Goal: Task Accomplishment & Management: Manage account settings

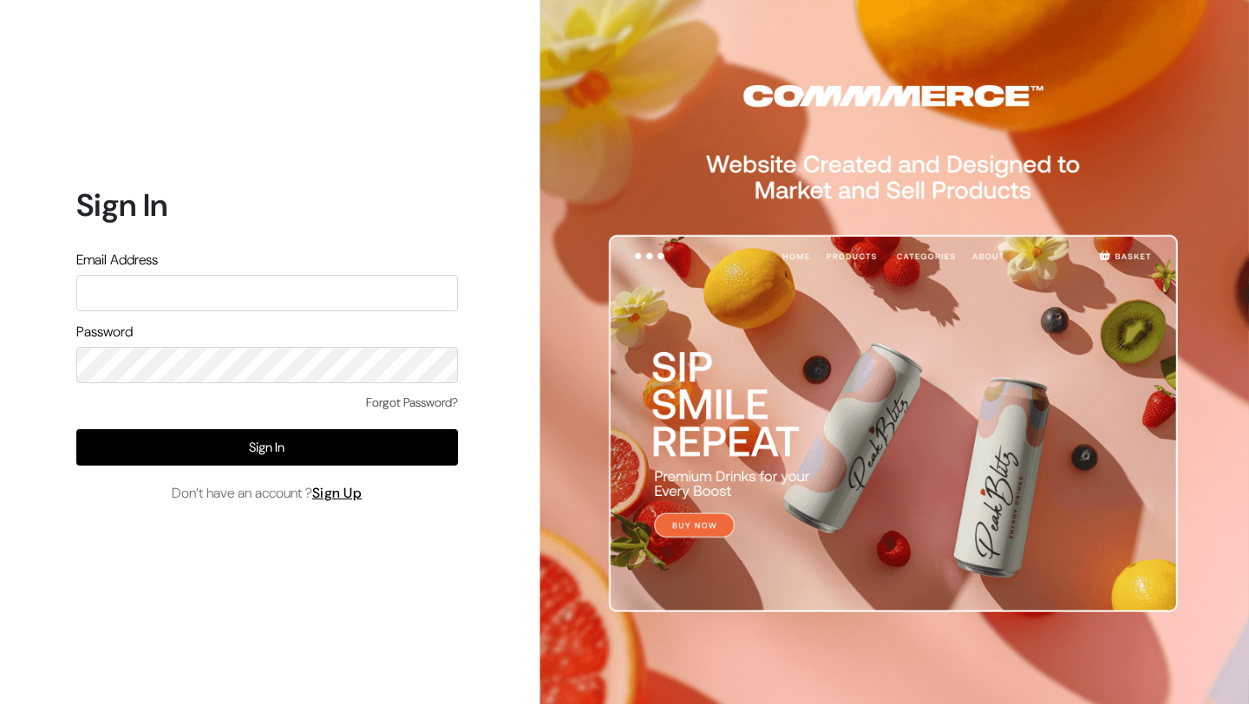
click at [343, 291] on input "text" at bounding box center [267, 293] width 382 height 36
type input "vivek@yourdesignstore.in"
click at [381, 395] on link "Forgot Password?" at bounding box center [412, 403] width 92 height 18
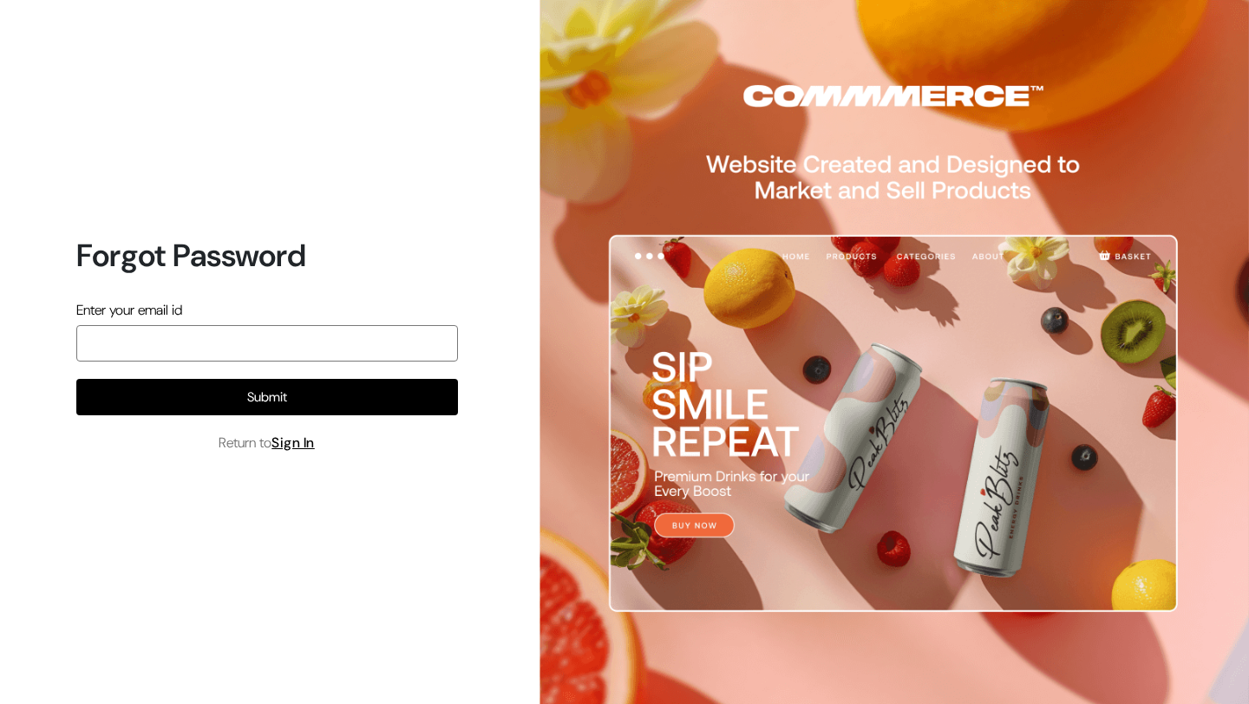
click at [344, 345] on input "email" at bounding box center [267, 343] width 382 height 36
type input "vivek@yourdesignstore.in"
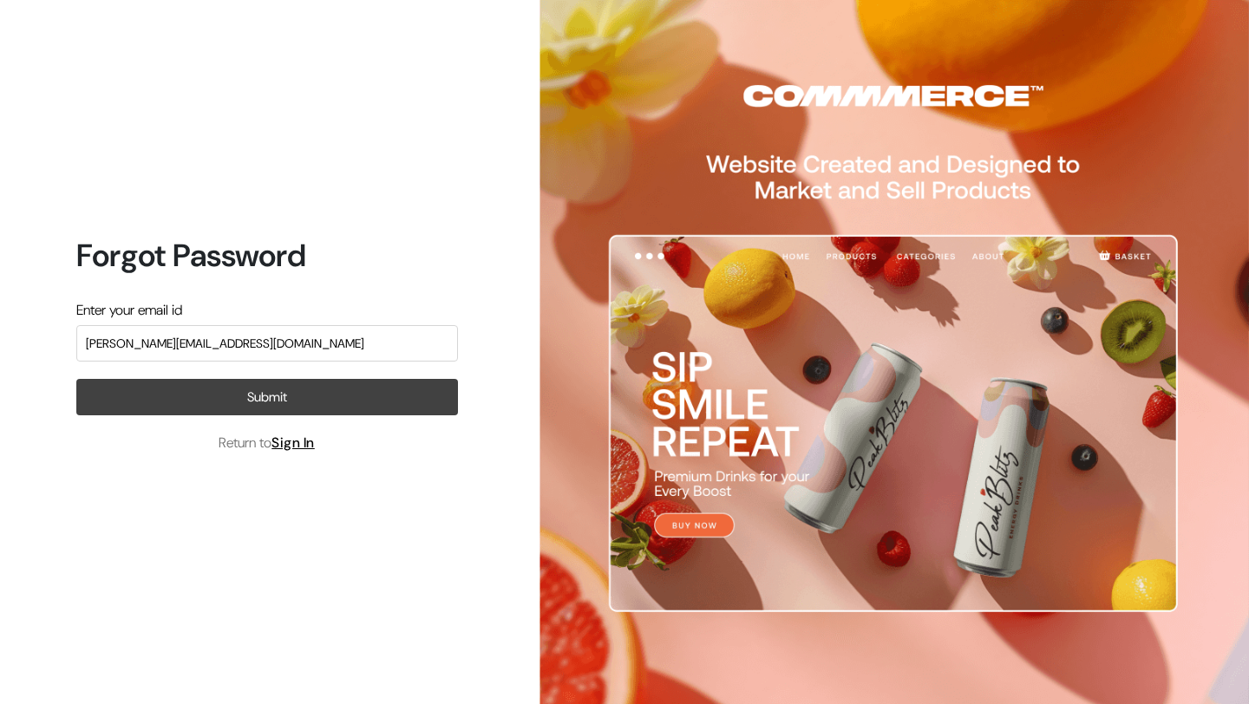
click at [302, 408] on button "Submit" at bounding box center [267, 397] width 382 height 36
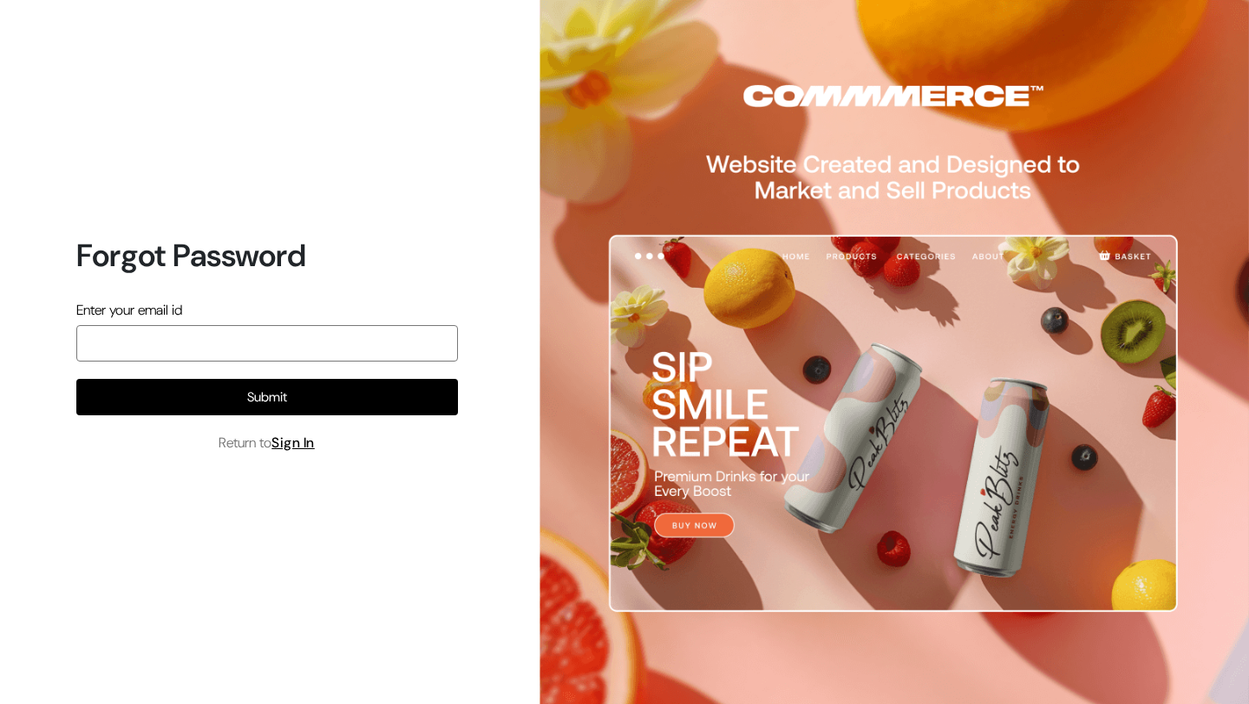
click at [265, 337] on input "email" at bounding box center [267, 343] width 382 height 36
type input "vivek@yourdesignstore.in"
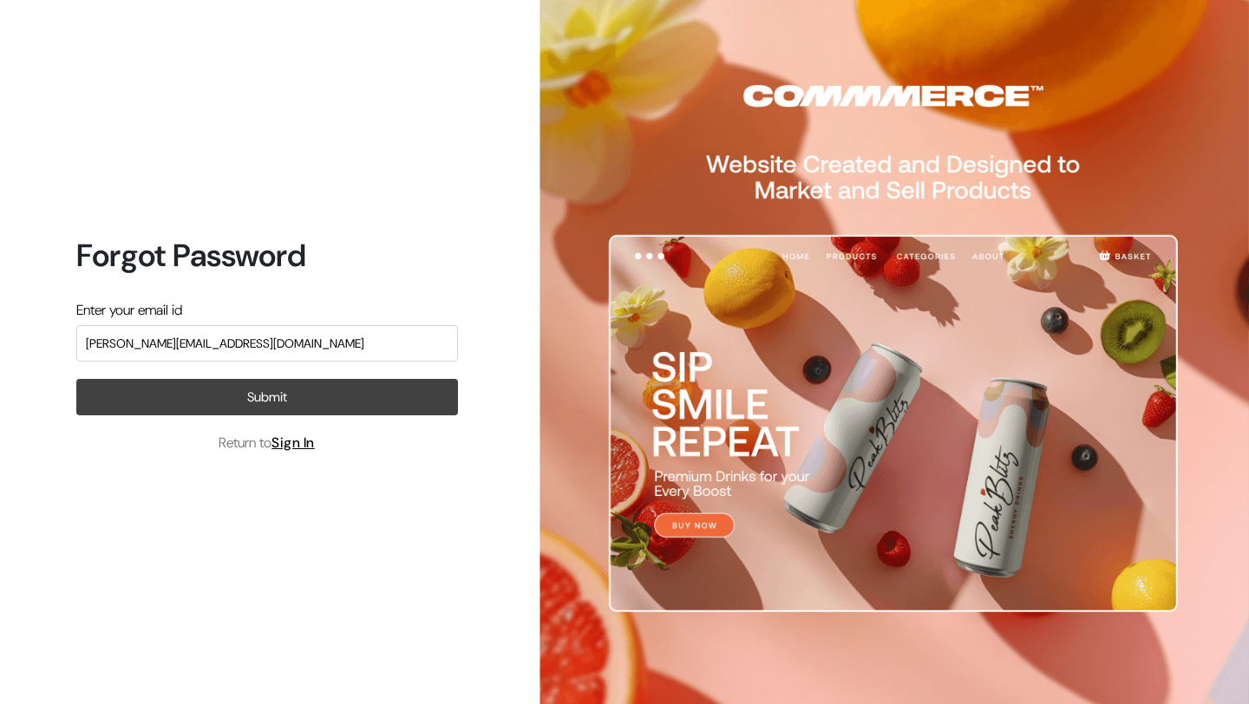
click at [266, 402] on button "Submit" at bounding box center [267, 397] width 382 height 36
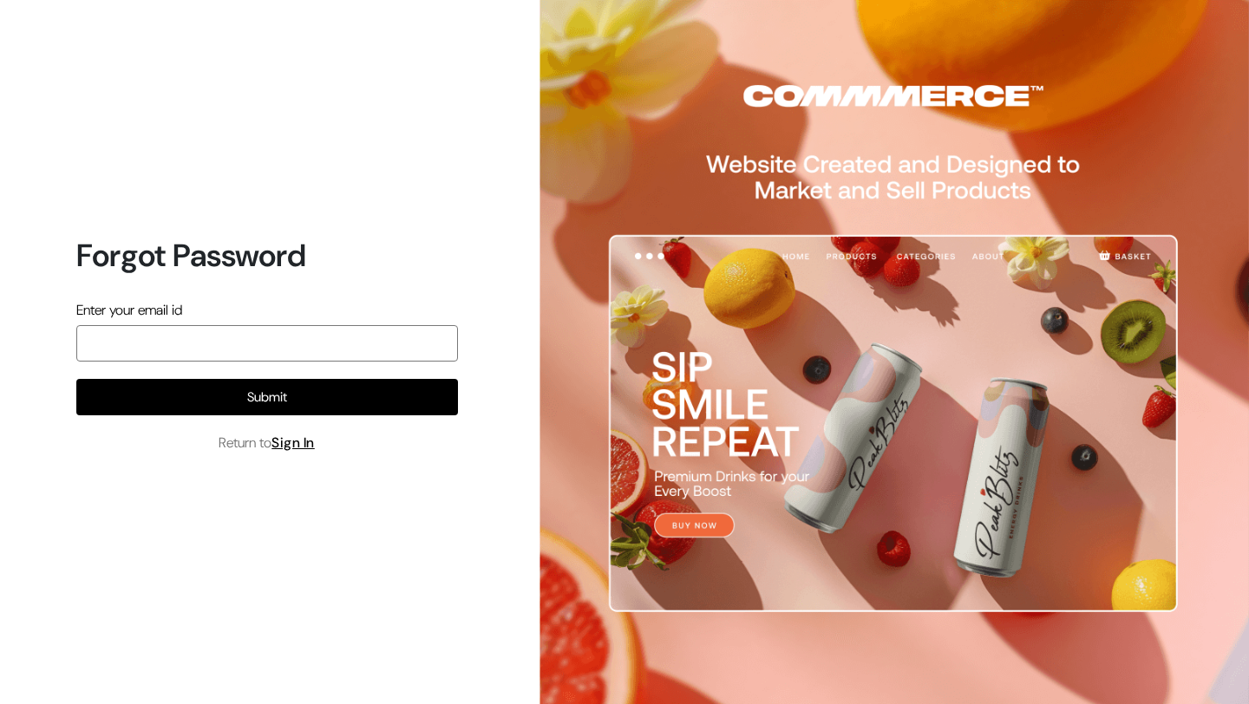
click at [292, 345] on input "email" at bounding box center [267, 343] width 382 height 36
type input "[PERSON_NAME][EMAIL_ADDRESS][DOMAIN_NAME]"
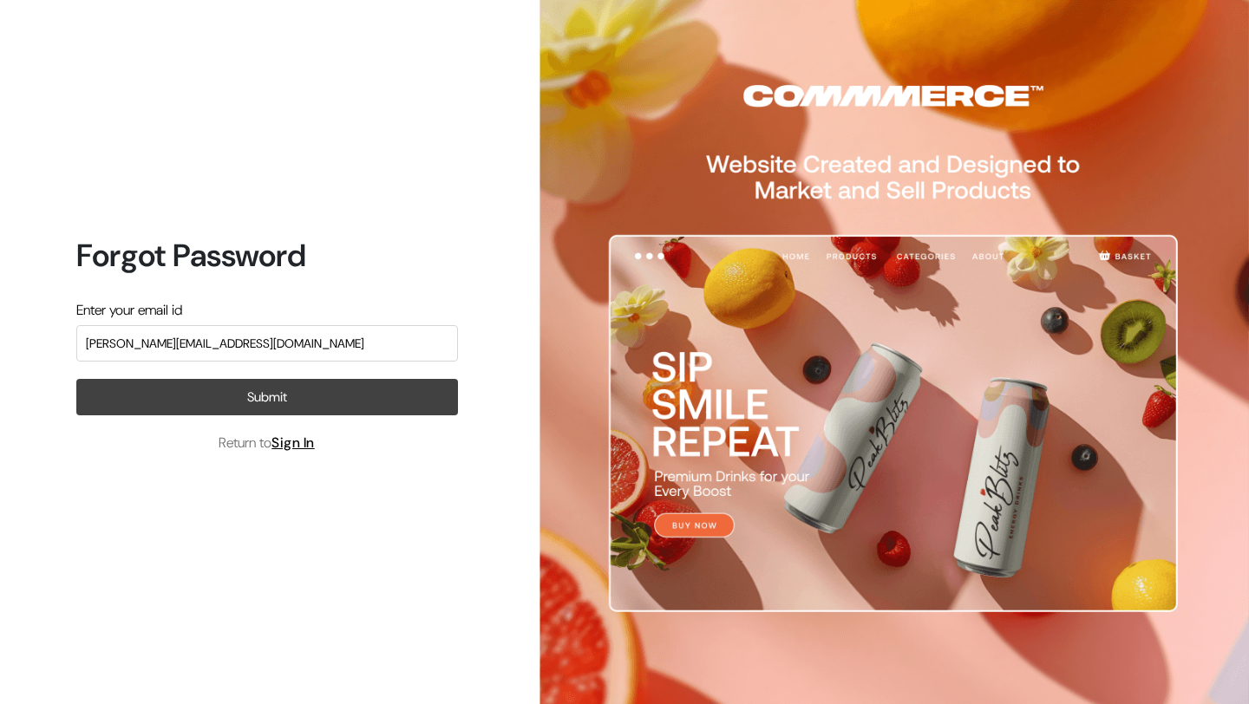
click at [297, 395] on button "Submit" at bounding box center [267, 397] width 382 height 36
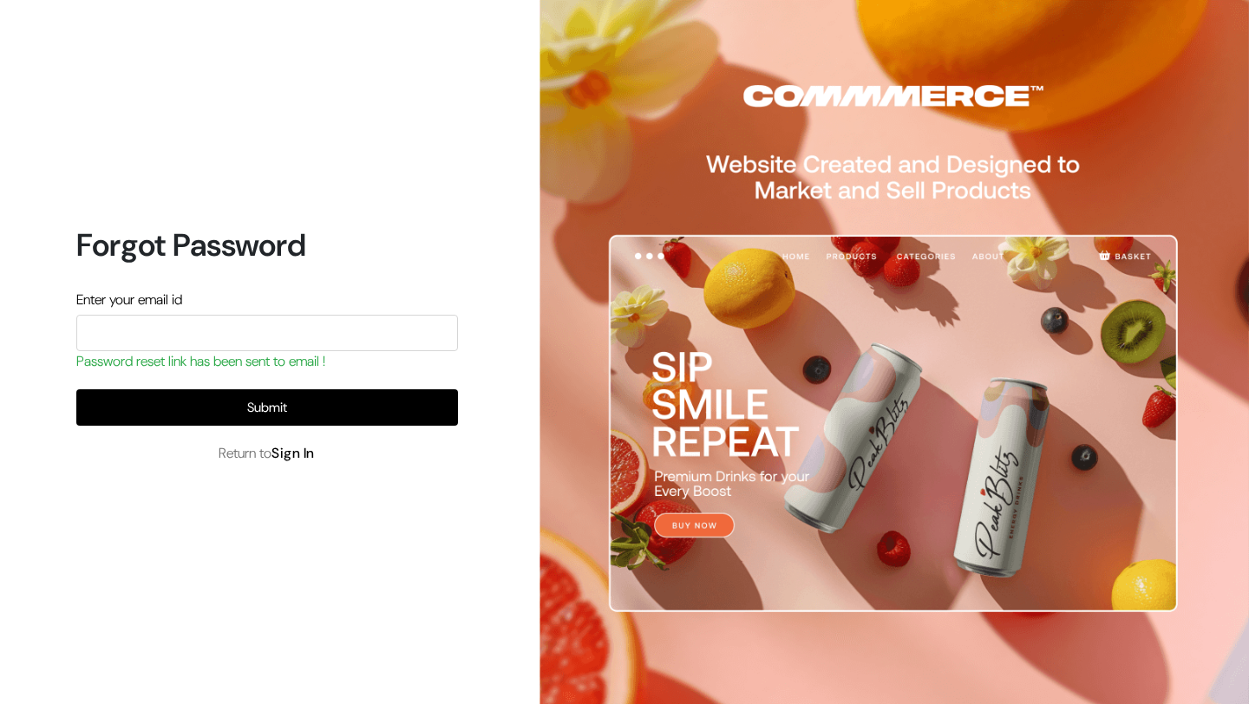
click at [288, 453] on link "Sign In" at bounding box center [292, 453] width 43 height 18
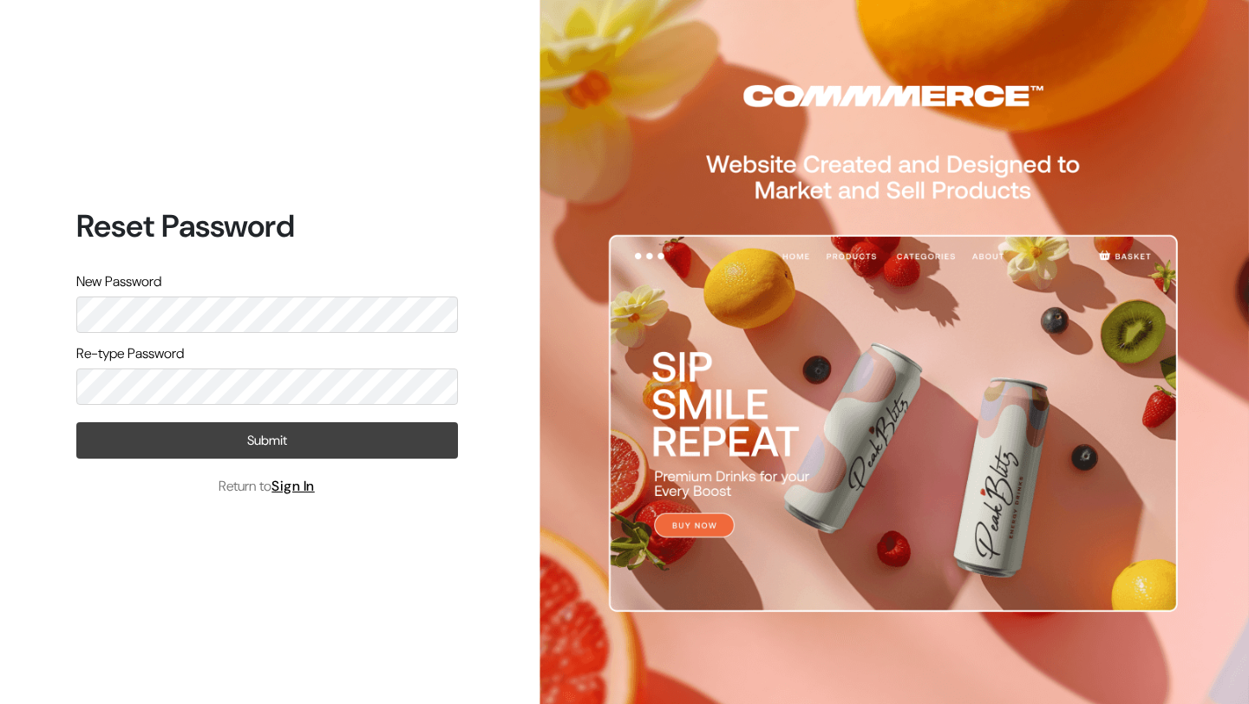
click at [165, 448] on button "Submit" at bounding box center [267, 440] width 382 height 36
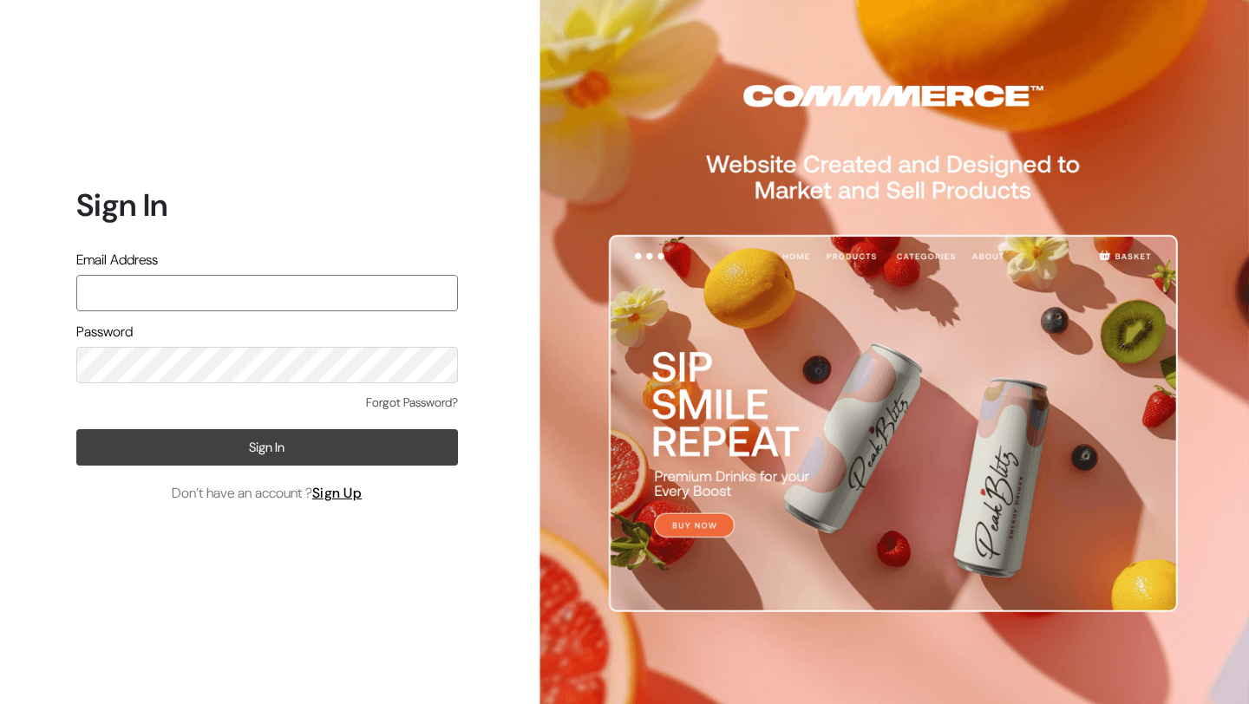
type input "[PERSON_NAME][EMAIL_ADDRESS][DOMAIN_NAME]"
click at [316, 454] on button "Sign In" at bounding box center [267, 447] width 382 height 36
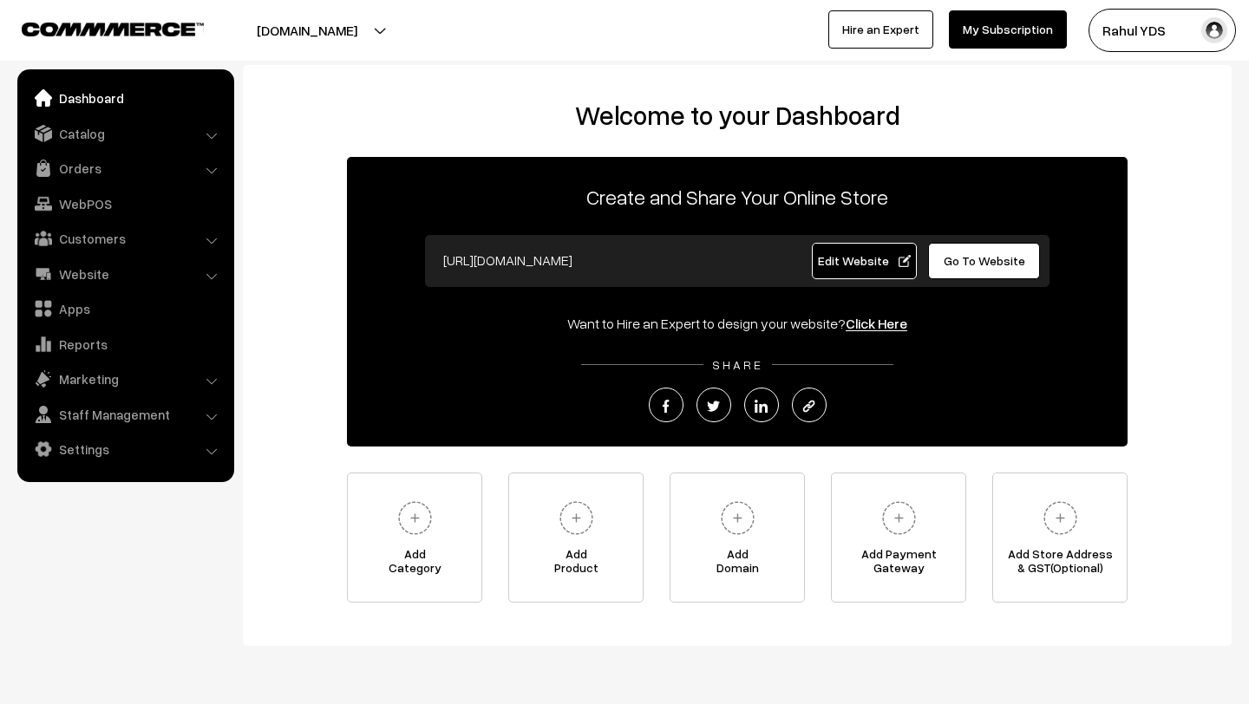
click at [1176, 35] on button "Rahul YDS" at bounding box center [1161, 30] width 147 height 43
click at [1168, 195] on link "Sign Out" at bounding box center [1161, 199] width 147 height 38
